Goal: Task Accomplishment & Management: Complete application form

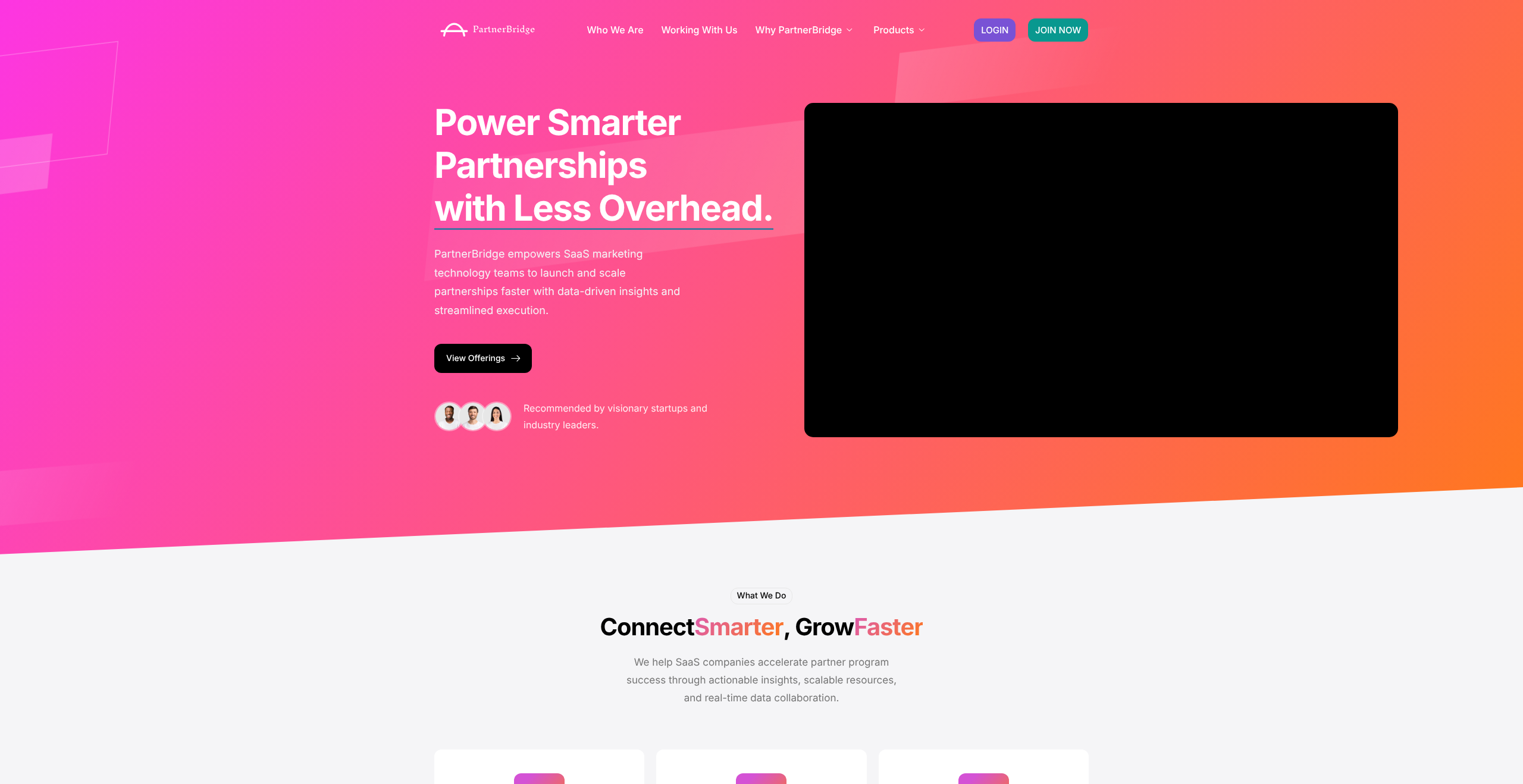
click at [1061, 36] on link "JOIN NOW" at bounding box center [1058, 30] width 60 height 23
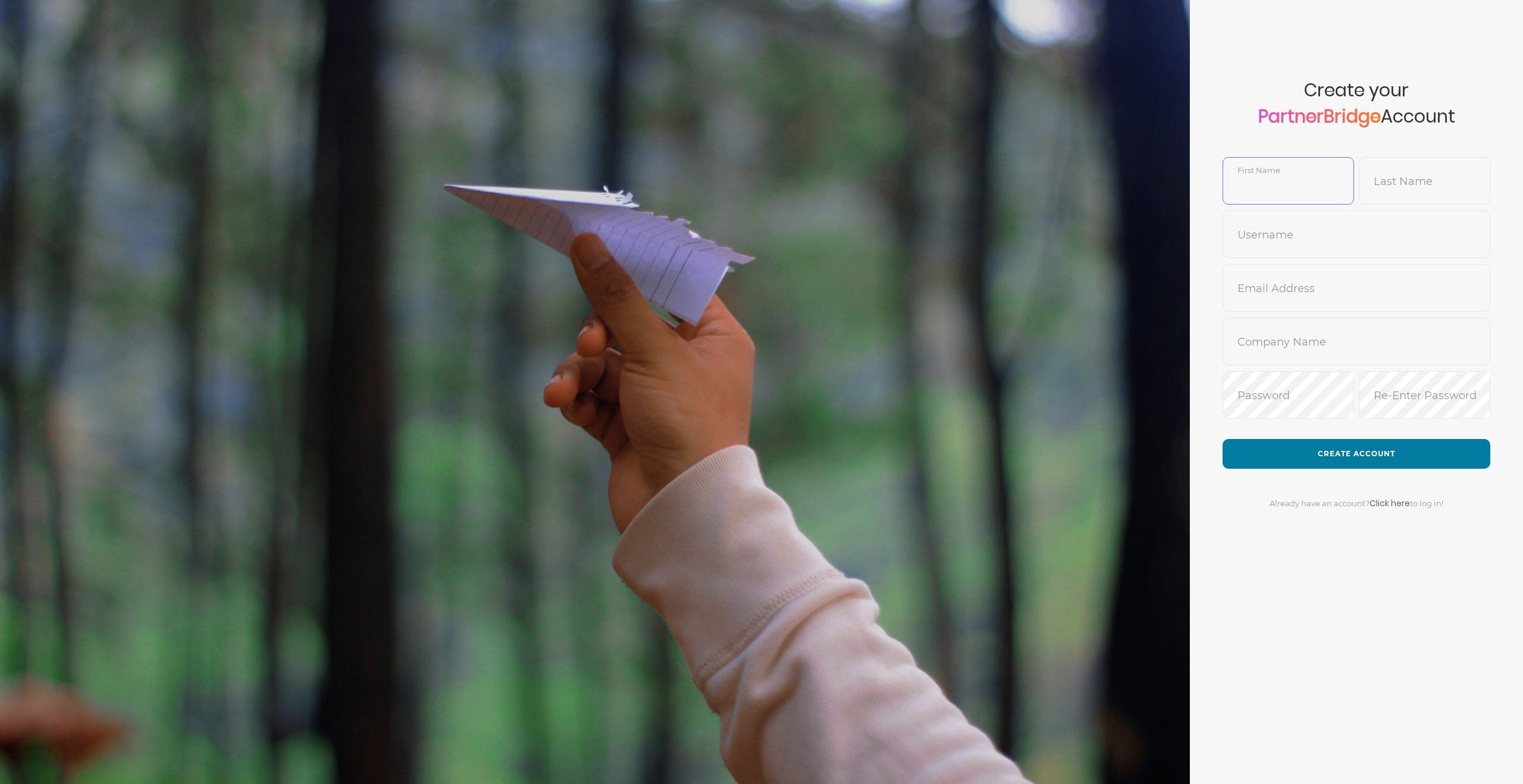
click at [1284, 178] on input "text" at bounding box center [1288, 189] width 130 height 29
type input "Danny"
click at [1389, 194] on input "text" at bounding box center [1425, 189] width 130 height 29
type input "Porter"
click at [1356, 236] on input "text" at bounding box center [1356, 243] width 267 height 29
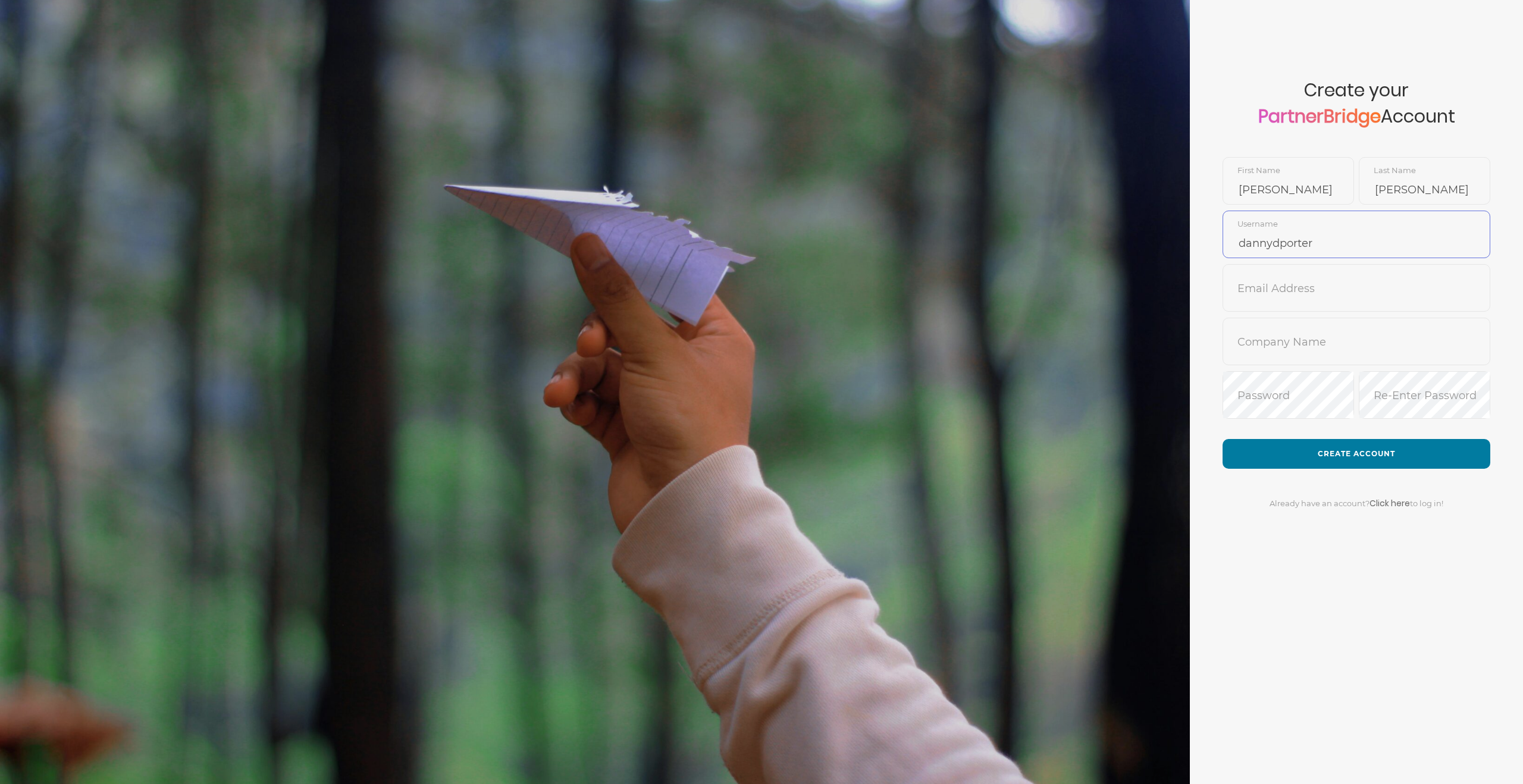
type input "dannydporter"
type input "danny.porter@thryv.com"
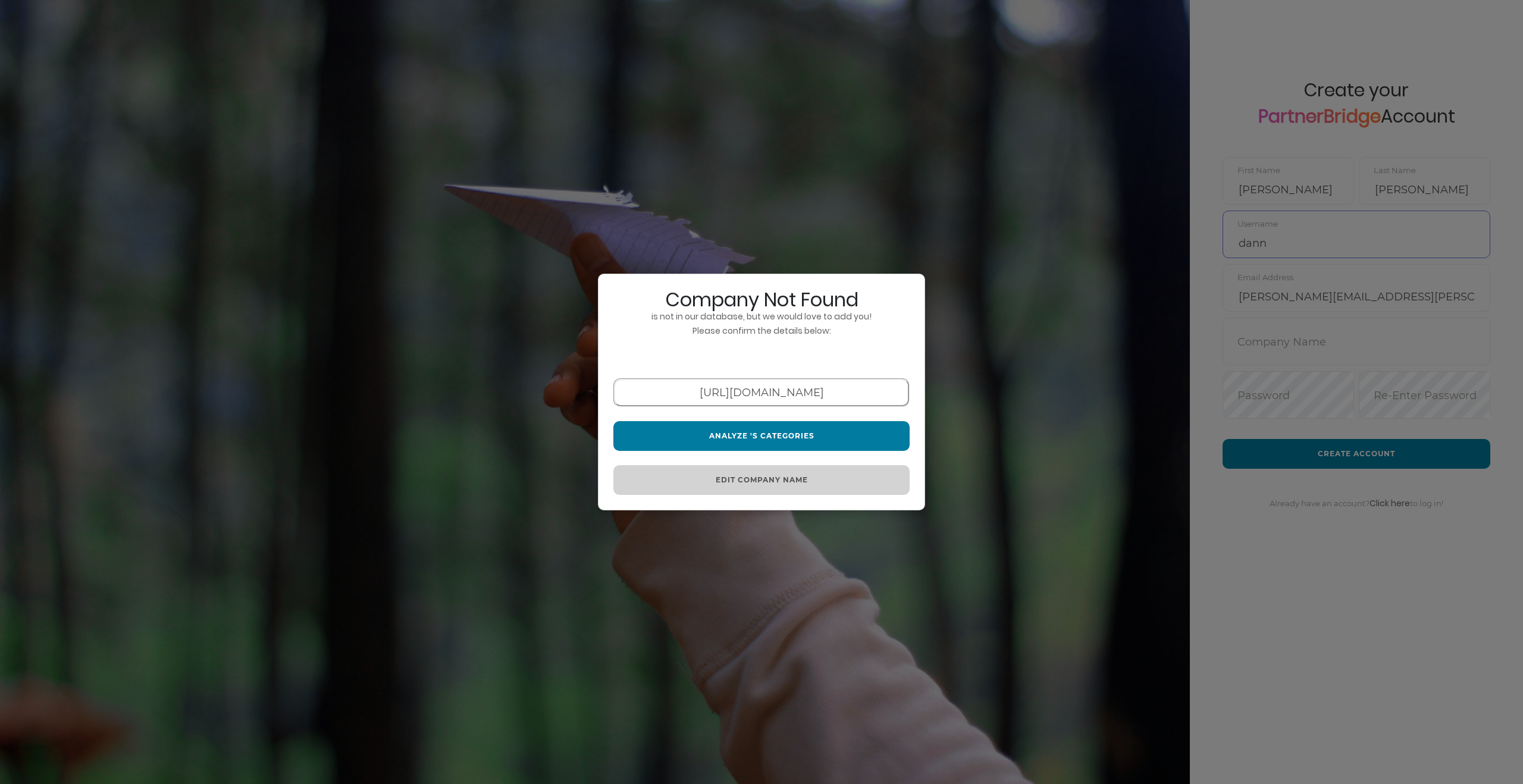
type input "dann"
click at [756, 388] on input "https://thryv.com" at bounding box center [762, 392] width 296 height 29
click at [738, 388] on input "https://thryv.com" at bounding box center [762, 392] width 296 height 29
click at [755, 395] on input "https://thryv.com" at bounding box center [762, 392] width 296 height 29
type input "https://www.thryv.com"
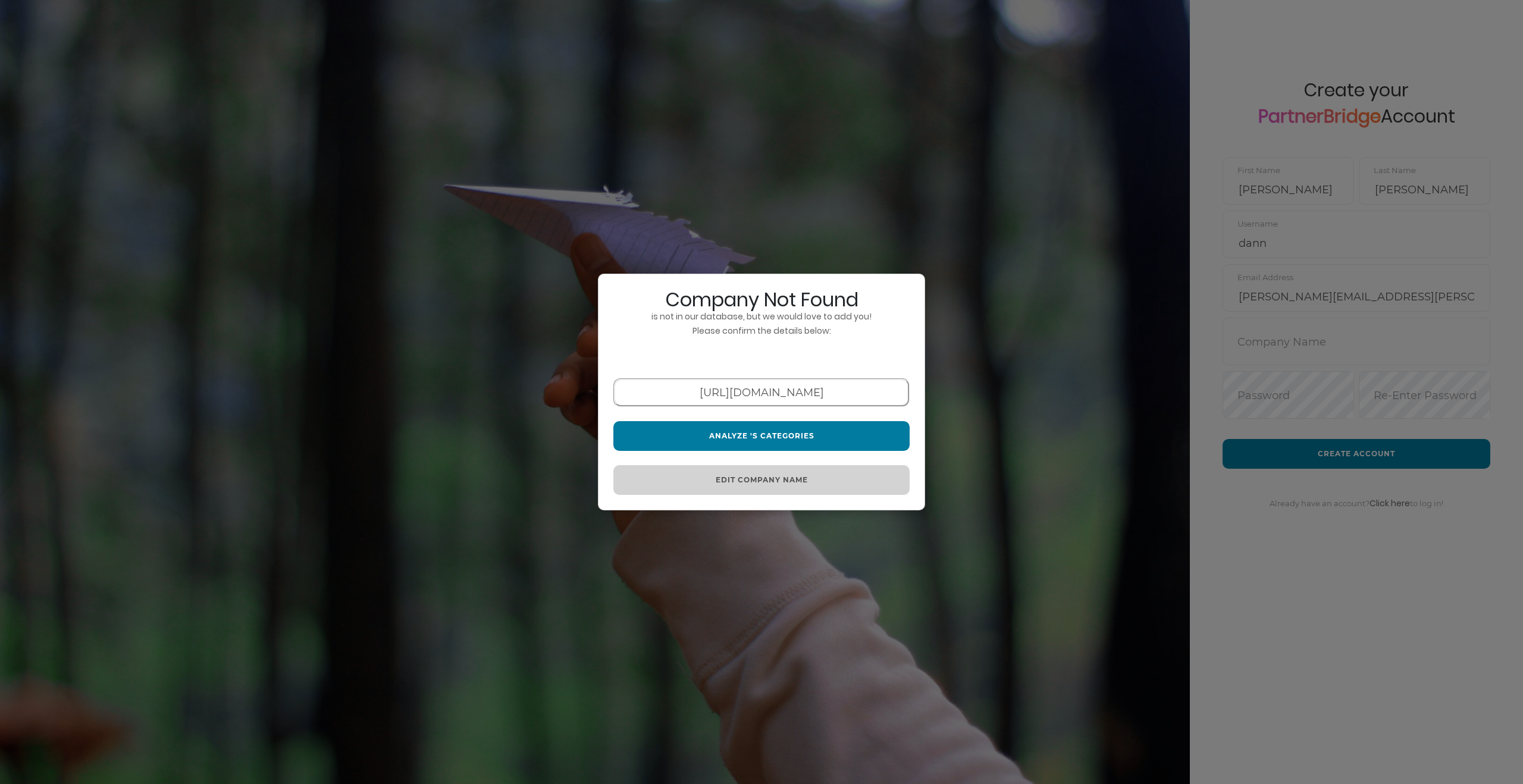
click at [788, 409] on div "Company Not Found is not in our database, but we would love to add you! Please …" at bounding box center [762, 392] width 327 height 237
click at [766, 483] on button "Edit Company Name" at bounding box center [762, 480] width 296 height 30
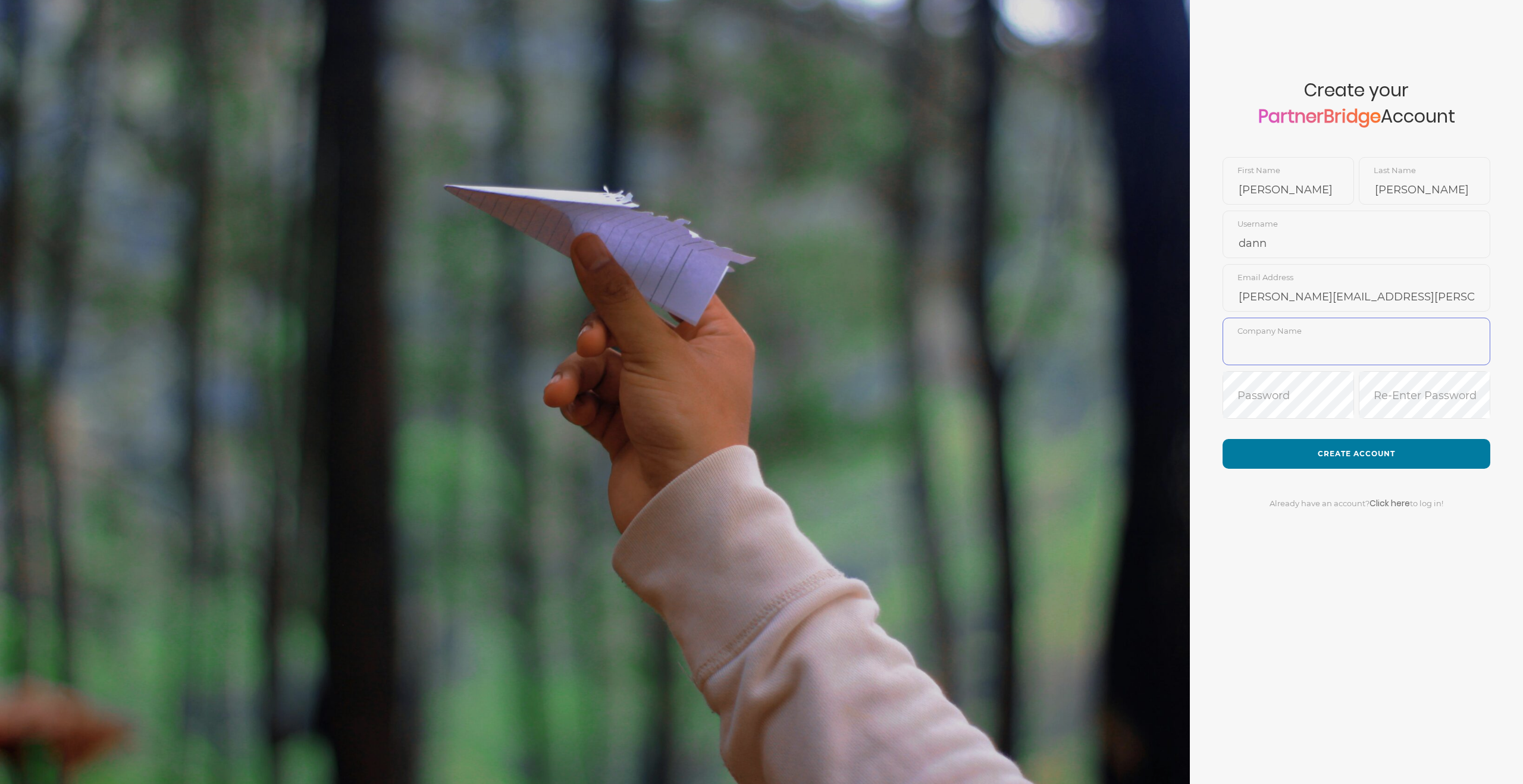
click at [1279, 345] on input "text" at bounding box center [1356, 350] width 267 height 29
type input "Thryv"
click at [1361, 246] on input "dann" at bounding box center [1356, 243] width 267 height 29
type input "danny.porter"
click at [1393, 454] on button "Create Account" at bounding box center [1356, 454] width 268 height 30
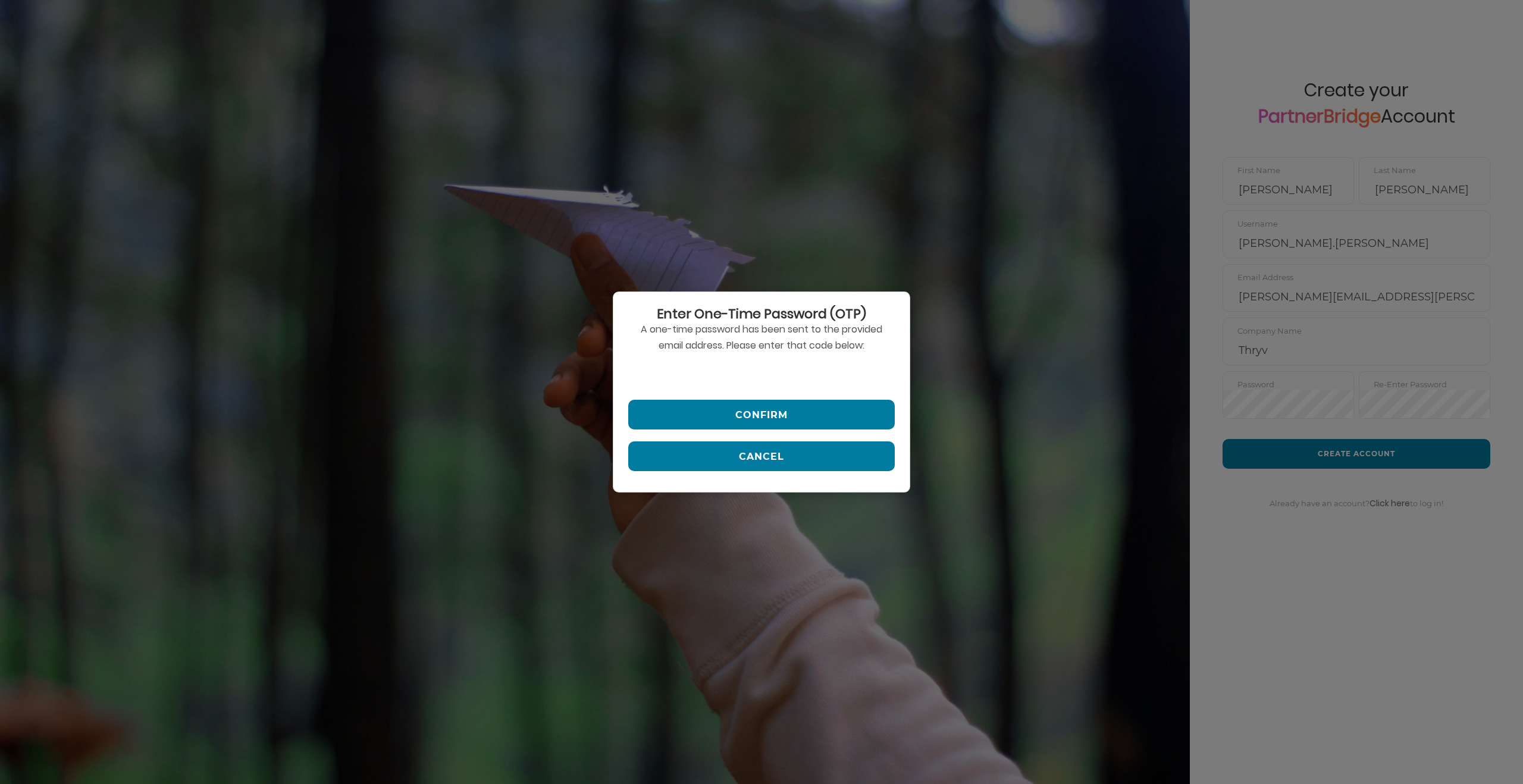
click at [748, 373] on input "text" at bounding box center [762, 373] width 267 height 29
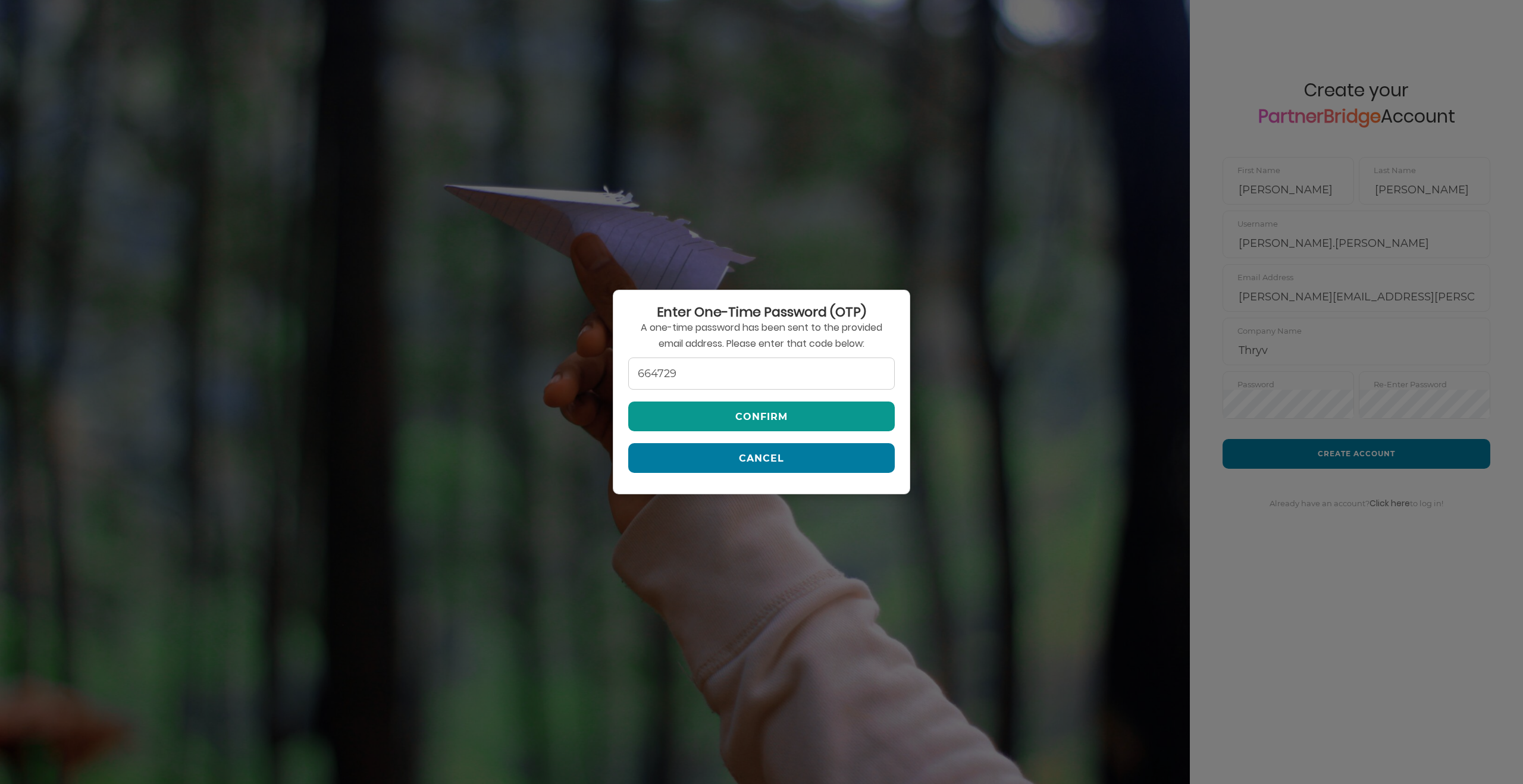
click at [704, 412] on button "Confirm" at bounding box center [762, 416] width 267 height 30
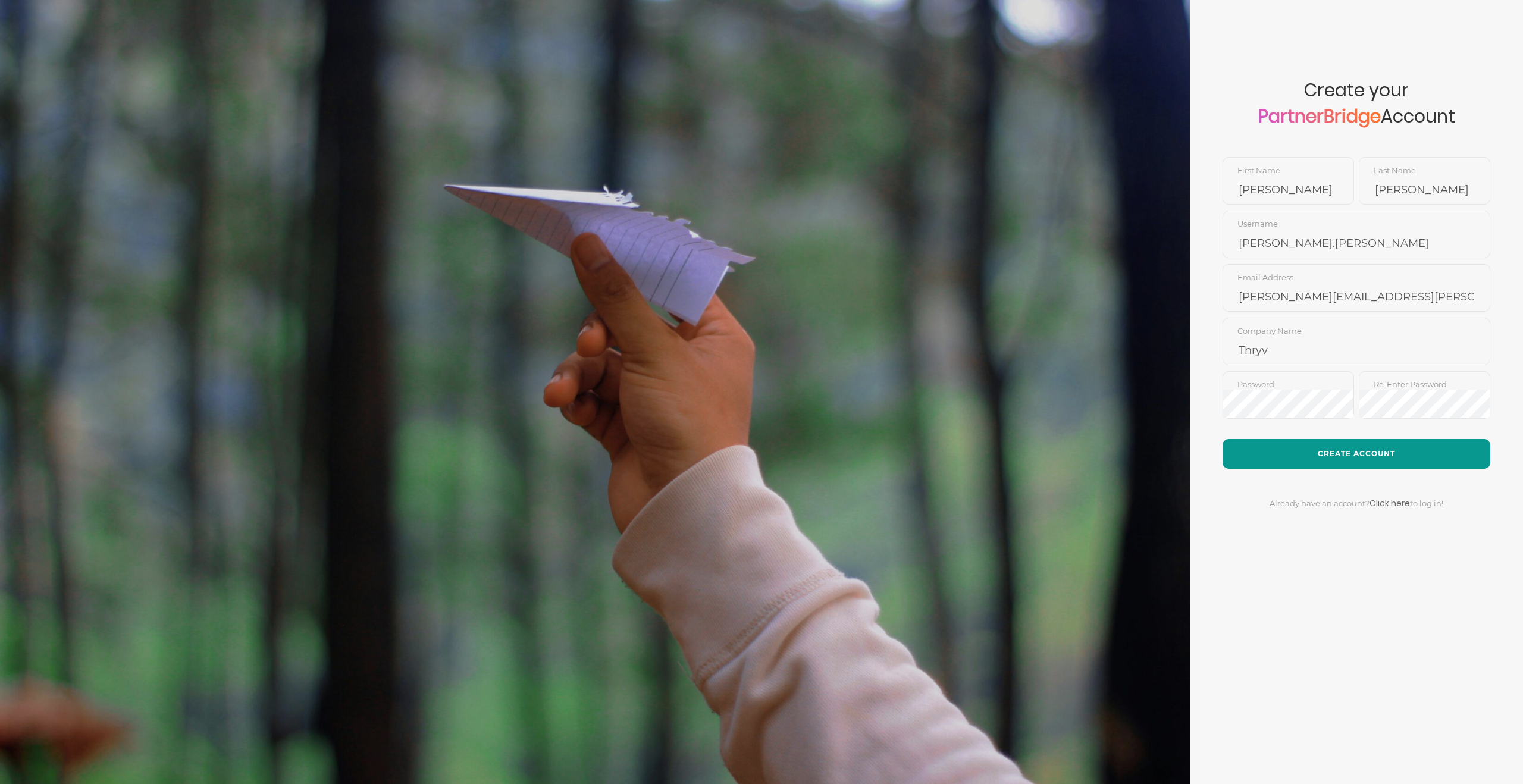
click at [1343, 451] on button "Create Account" at bounding box center [1356, 454] width 268 height 30
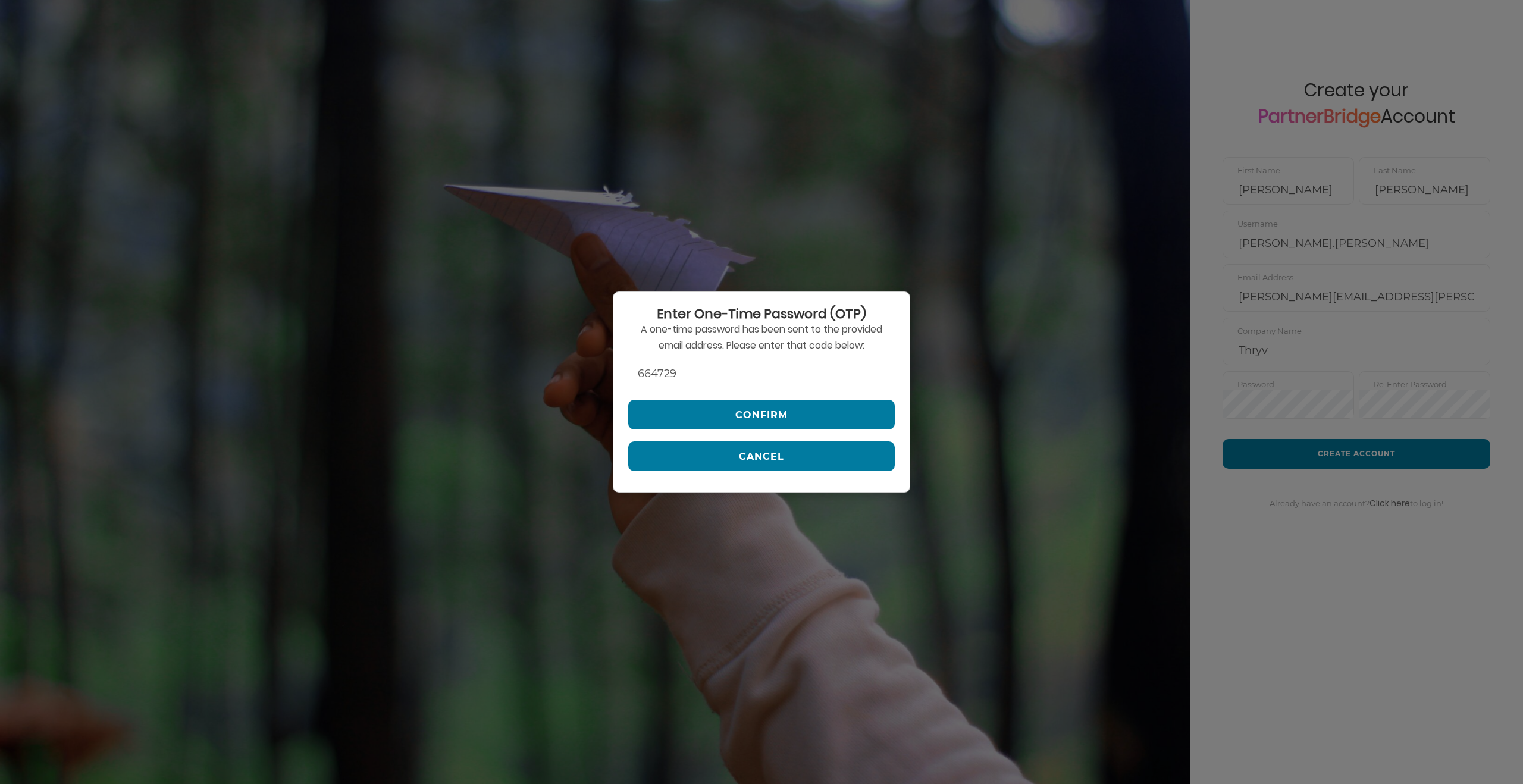
click at [687, 383] on input "664729" at bounding box center [762, 373] width 267 height 29
type input "179952"
click at [1222, 439] on button "Create Account" at bounding box center [1356, 454] width 268 height 30
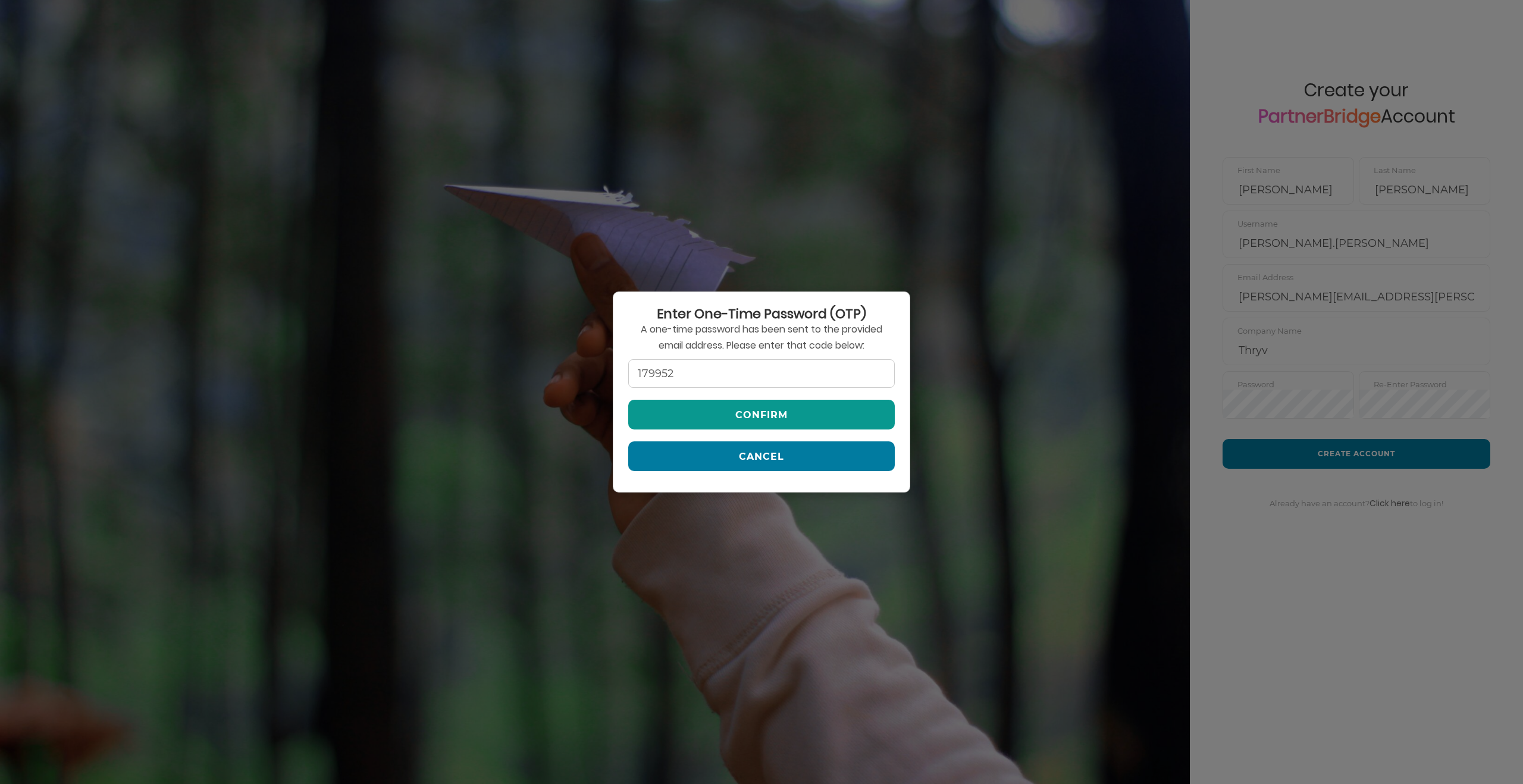
click at [735, 415] on button "Confirm" at bounding box center [762, 415] width 267 height 30
